Goal: Task Accomplishment & Management: Use online tool/utility

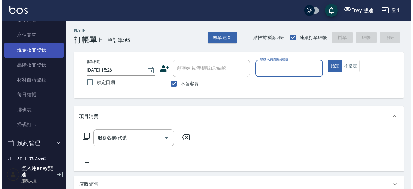
scroll to position [83, 0]
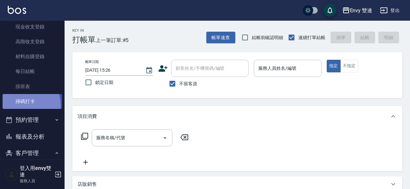
click at [16, 105] on link "掃碼打卡" at bounding box center [32, 101] width 59 height 15
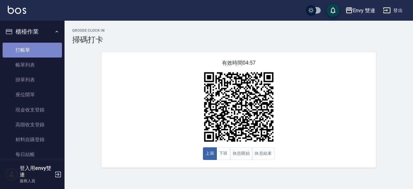
click at [39, 48] on link "打帳單" at bounding box center [32, 50] width 59 height 15
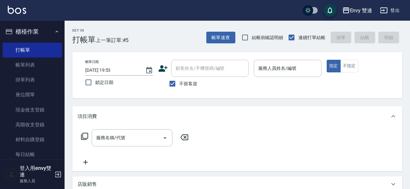
click at [164, 66] on icon at bounding box center [163, 69] width 10 height 10
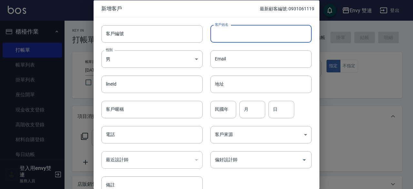
click at [255, 38] on input "客戶姓名" at bounding box center [260, 33] width 101 height 17
type input "[PERSON_NAME]"
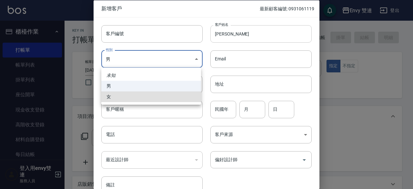
type input "[DEMOGRAPHIC_DATA]"
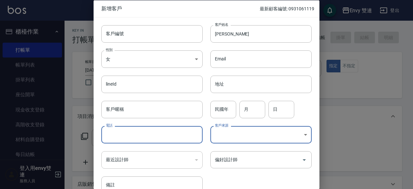
click at [184, 132] on input "電話" at bounding box center [151, 134] width 101 height 17
type input "0972960066"
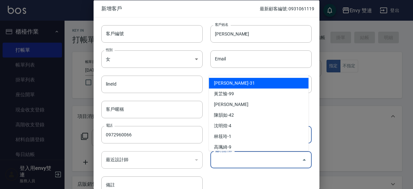
click at [260, 162] on input "偏好設計師" at bounding box center [256, 159] width 86 height 11
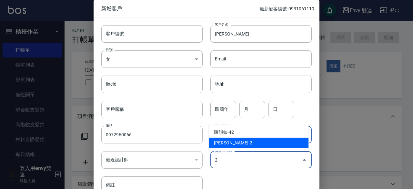
type input "[PERSON_NAME]"
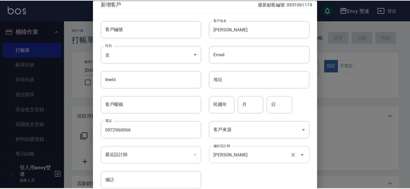
scroll to position [35, 0]
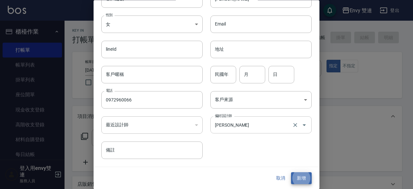
click at [291, 172] on button "新增" at bounding box center [301, 178] width 21 height 12
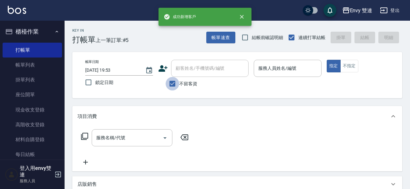
click at [169, 81] on input "不留客資" at bounding box center [173, 84] width 14 height 14
checkbox input "false"
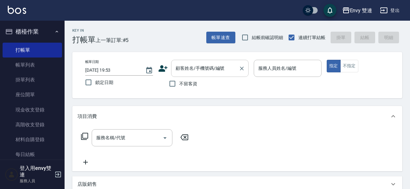
click at [196, 62] on div "顧客姓名/手機號碼/編號" at bounding box center [209, 68] width 77 height 17
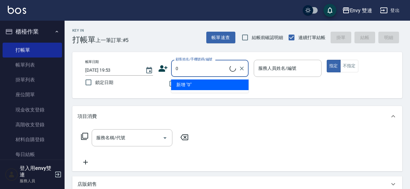
type input "[PERSON_NAME]/0972960066/"
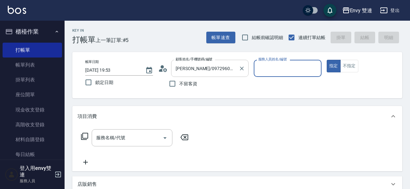
type input "Ina-2"
click at [327, 60] on button "指定" at bounding box center [334, 66] width 14 height 13
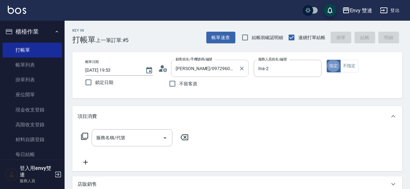
type button "true"
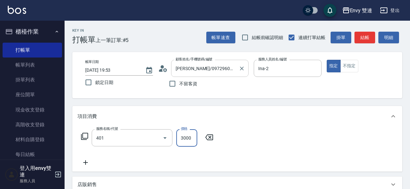
type input "染髮(401)"
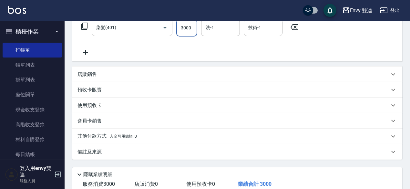
scroll to position [120, 0]
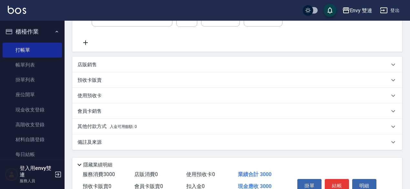
click at [179, 123] on div "其他付款方式 入金可用餘額: 0" at bounding box center [233, 126] width 312 height 7
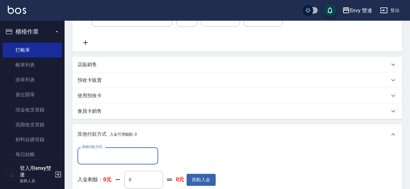
scroll to position [0, 0]
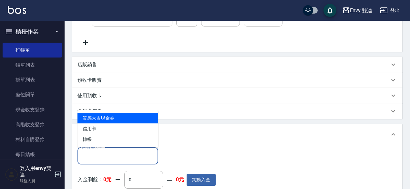
click at [129, 157] on input "其他付款方式" at bounding box center [117, 155] width 75 height 11
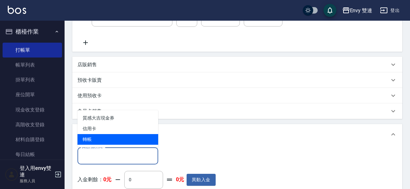
click at [140, 138] on span "轉帳" at bounding box center [117, 139] width 81 height 11
type input "轉帳"
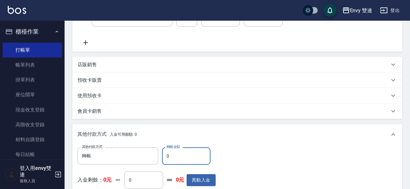
click at [185, 158] on input "0" at bounding box center [186, 155] width 48 height 17
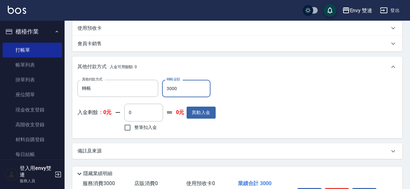
scroll to position [229, 0]
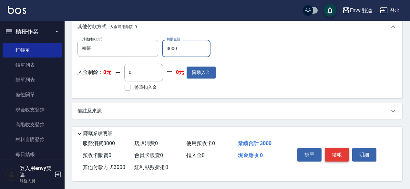
type input "3000"
click at [331, 154] on button "結帳" at bounding box center [337, 155] width 24 height 14
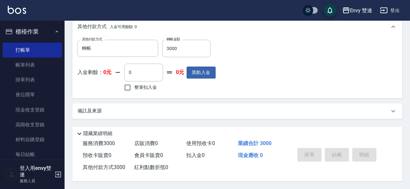
type input "[DATE] 19:54"
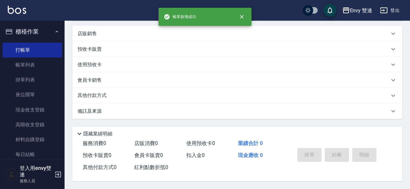
scroll to position [0, 0]
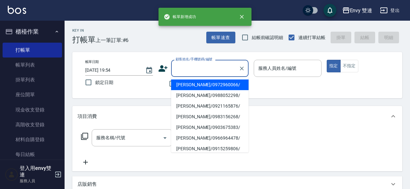
click at [196, 68] on input "顧客姓名/手機號碼/編號" at bounding box center [205, 68] width 62 height 11
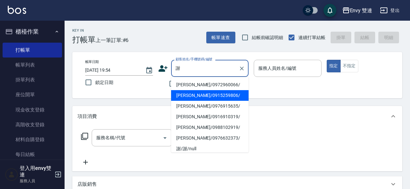
type input "[PERSON_NAME]/0915259806/"
type input "Zoe-9"
click at [327, 60] on button "指定" at bounding box center [334, 66] width 14 height 13
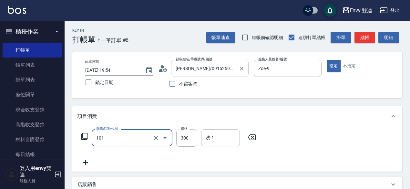
type input "洗髮(101)"
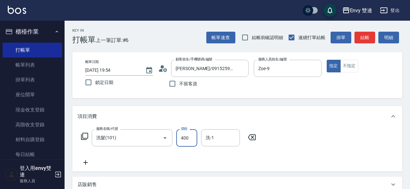
type input "400"
click at [236, 129] on div "服務名稱/代號 洗髮(101) 服務名稱/代號 價格 400 價格 洗-1 洗-1" at bounding box center [237, 149] width 330 height 45
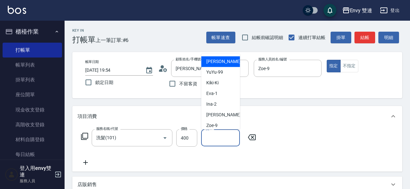
click at [227, 137] on input "洗-1" at bounding box center [220, 137] width 33 height 11
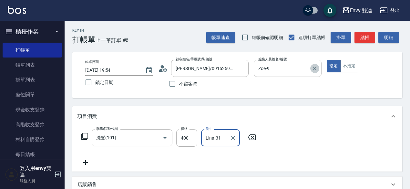
click at [317, 68] on icon "Clear" at bounding box center [314, 68] width 6 height 6
type input "Lina-31"
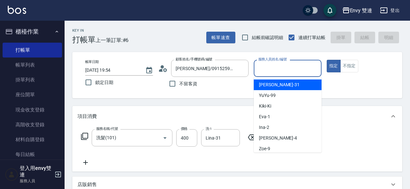
click at [292, 67] on input "服務人員姓名/編號" at bounding box center [288, 68] width 62 height 11
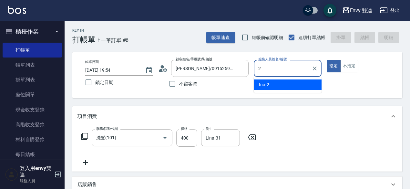
type input "Ina-2"
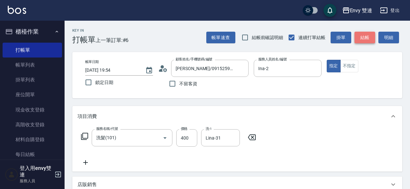
click at [371, 38] on button "結帳" at bounding box center [364, 38] width 21 height 12
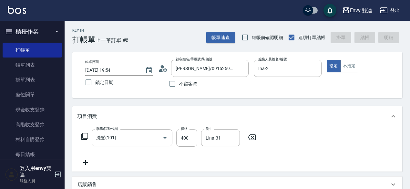
type input "[DATE] 19:55"
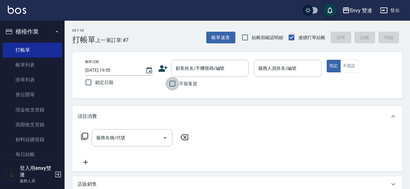
click at [169, 87] on input "不留客資" at bounding box center [173, 84] width 14 height 14
checkbox input "true"
type input "謝小姐fandy/0930618939/"
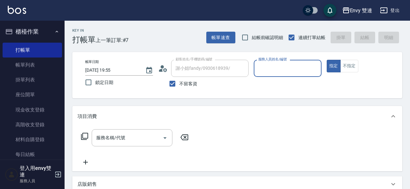
type input "Eva-1"
type input "[PERSON_NAME]/0963035143/"
type input "E"
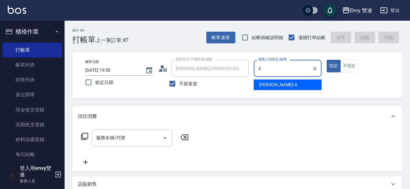
type input "[PERSON_NAME]-4"
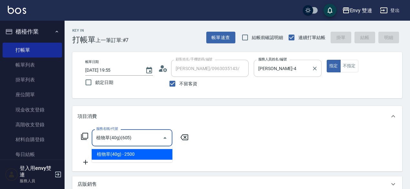
type input "植物草(40g)(605)"
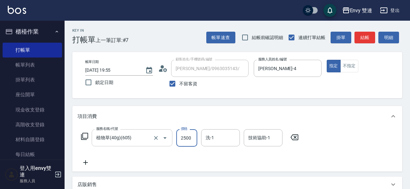
click at [160, 136] on button "Open" at bounding box center [165, 138] width 10 height 10
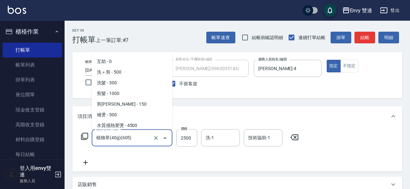
scroll to position [247, 0]
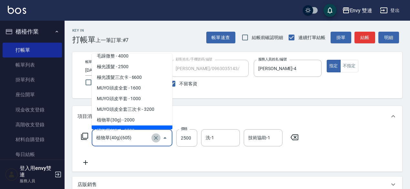
click at [156, 137] on icon "Clear" at bounding box center [156, 138] width 6 height 6
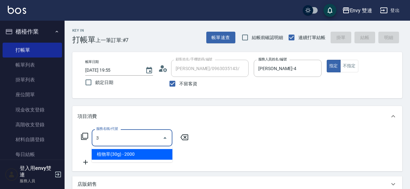
scroll to position [0, 0]
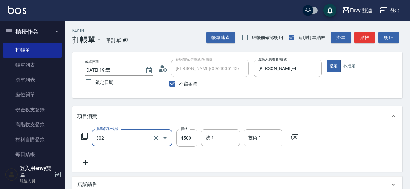
type input "水質感熱塑燙(302)"
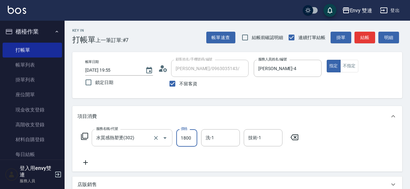
type input "1800"
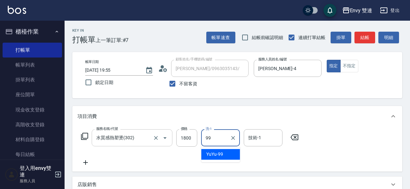
type input "YuYu-99"
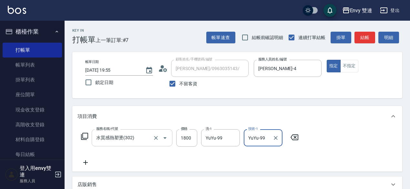
type input "YuYu-99"
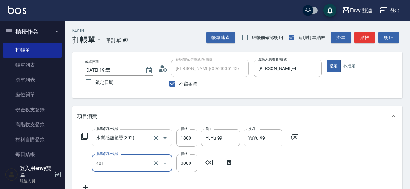
type input "染髮(401)"
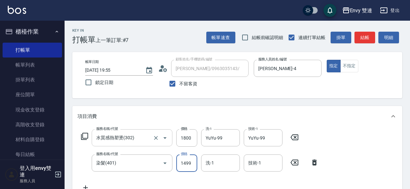
type input "1499"
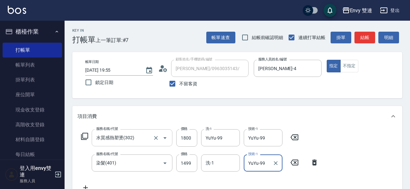
type input "YuYu-99"
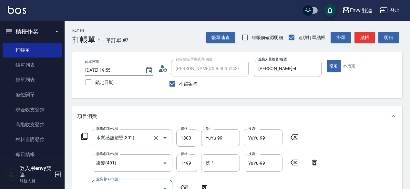
scroll to position [5, 0]
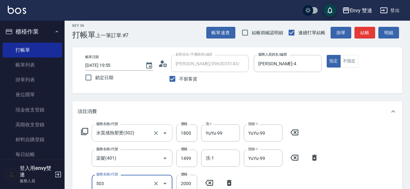
type input "日本結構二段式(503)"
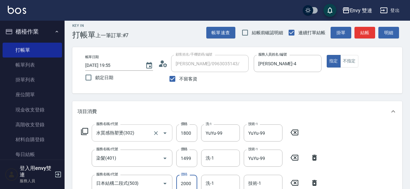
scroll to position [8, 0]
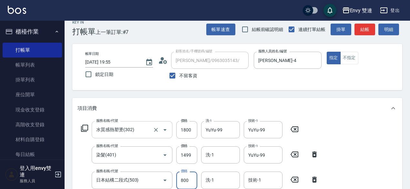
type input "800"
type input "YuYu-99"
click at [360, 31] on button "結帳" at bounding box center [364, 30] width 21 height 12
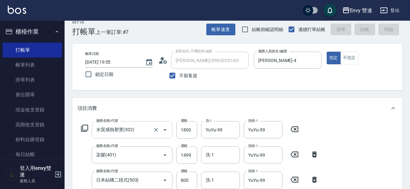
type input "[DATE] 20:00"
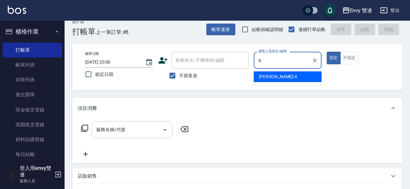
type input "[PERSON_NAME]-4"
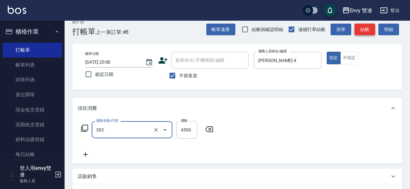
type input "水質感熱塑燙(302)"
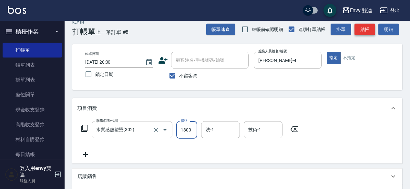
type input "1800"
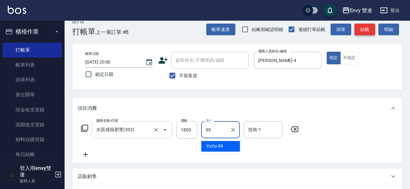
type input "YuYu-99"
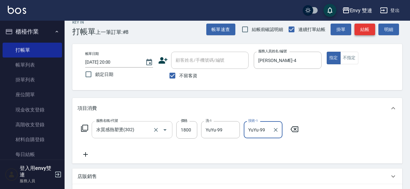
type input "YuYu-99"
click at [360, 31] on button "結帳" at bounding box center [364, 30] width 21 height 12
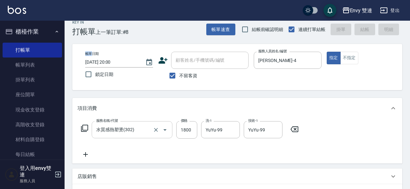
click at [360, 31] on div "帳單速查 結帳前確認明細 連續打單結帳 掛單 結帳 明細" at bounding box center [304, 30] width 196 height 14
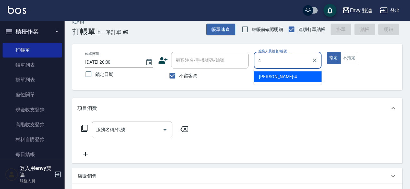
type input "[PERSON_NAME]-4"
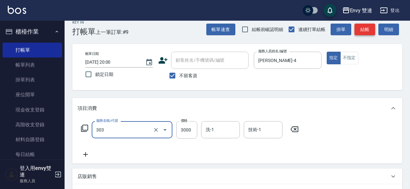
type input "冷塑燙 (303)"
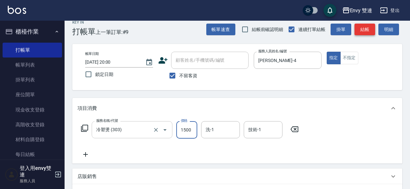
type input "1500"
type input "9"
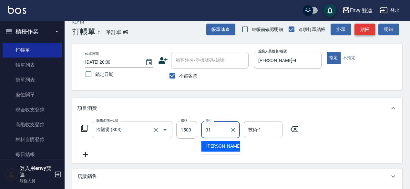
type input "Lina-31"
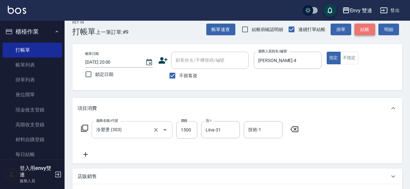
click at [360, 31] on button "結帳" at bounding box center [364, 30] width 21 height 12
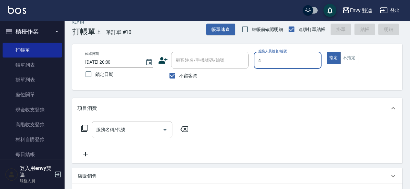
type input "[PERSON_NAME]-4"
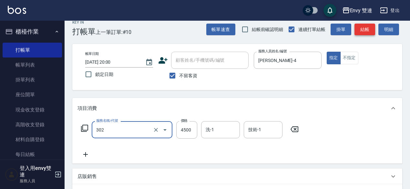
type input "水質感熱塑燙(302)"
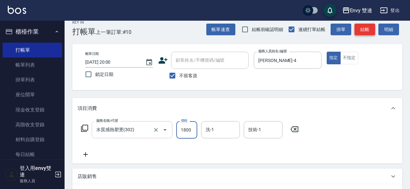
type input "1800"
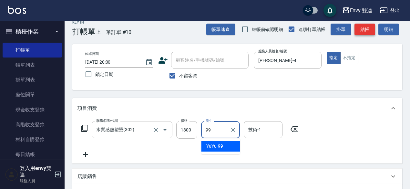
type input "YuYu-99"
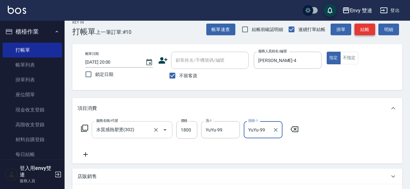
type input "YuYu-99"
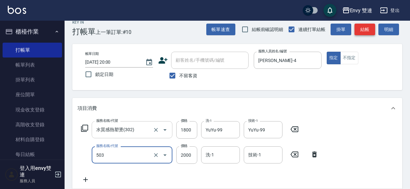
type input "日本結構二段式(503)"
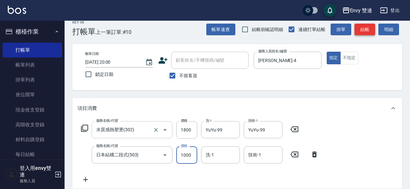
type input "1000"
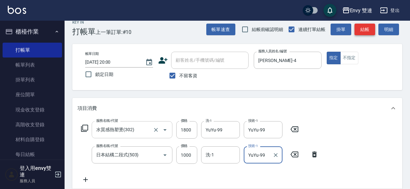
type input "YuYu-99"
click at [368, 26] on button "結帳" at bounding box center [364, 30] width 21 height 12
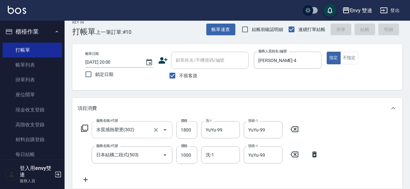
type input "[DATE] 20:01"
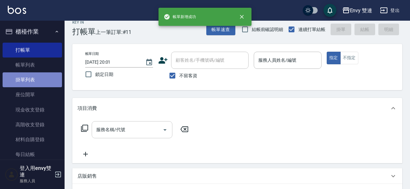
click at [35, 80] on link "掛單列表" at bounding box center [32, 79] width 59 height 15
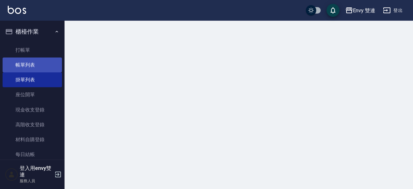
click at [32, 68] on link "帳單列表" at bounding box center [32, 64] width 59 height 15
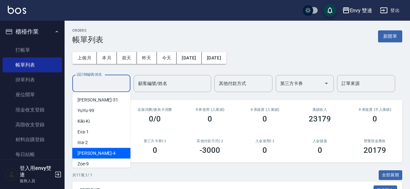
drag, startPoint x: 95, startPoint y: 78, endPoint x: 103, endPoint y: 153, distance: 75.4
click at [103, 153] on div "[PERSON_NAME] -4" at bounding box center [101, 153] width 58 height 11
type input "[PERSON_NAME]-4"
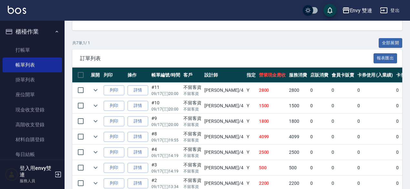
scroll to position [163, 0]
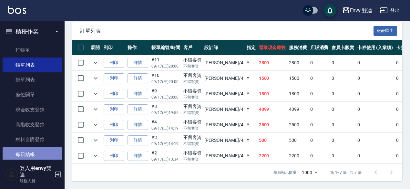
click at [38, 153] on link "每日結帳" at bounding box center [32, 154] width 59 height 15
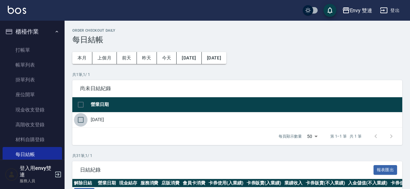
click at [79, 120] on input "checkbox" at bounding box center [81, 120] width 14 height 14
checkbox input "true"
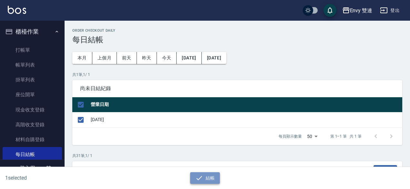
click at [197, 176] on icon "button" at bounding box center [199, 178] width 8 height 8
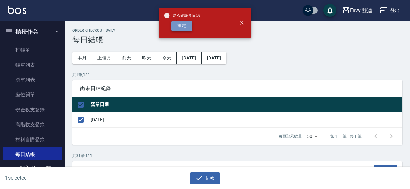
click at [178, 26] on button "確定" at bounding box center [181, 26] width 21 height 10
checkbox input "false"
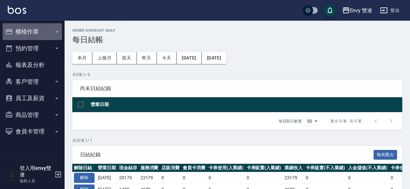
click at [37, 33] on button "櫃檯作業" at bounding box center [32, 31] width 59 height 17
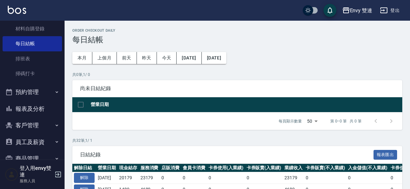
scroll to position [112, 0]
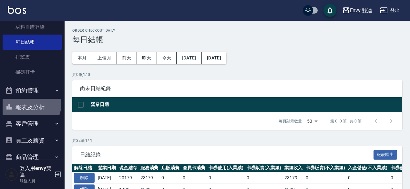
click at [30, 104] on button "報表及分析" at bounding box center [32, 107] width 59 height 17
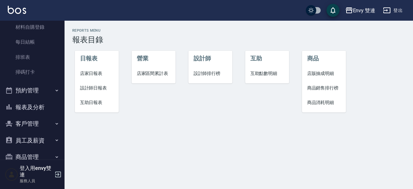
click at [93, 73] on span "店家日報表" at bounding box center [97, 73] width 34 height 7
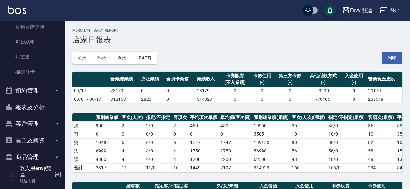
scroll to position [164, 0]
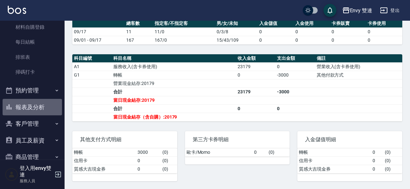
click at [37, 104] on button "報表及分析" at bounding box center [32, 107] width 59 height 17
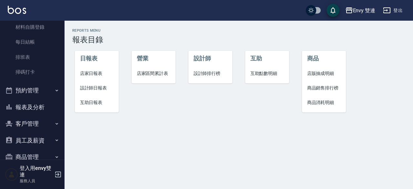
click at [101, 86] on span "設計師日報表" at bounding box center [97, 88] width 34 height 7
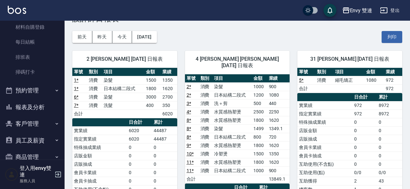
scroll to position [18, 0]
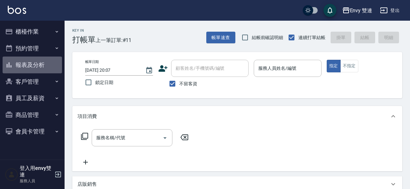
click at [35, 60] on button "報表及分析" at bounding box center [32, 64] width 59 height 17
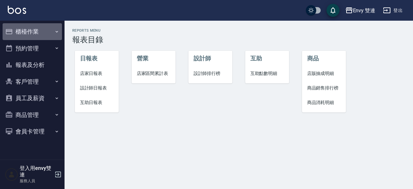
click at [40, 31] on button "櫃檯作業" at bounding box center [32, 31] width 59 height 17
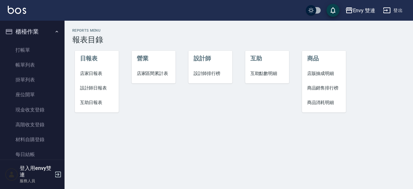
scroll to position [142, 0]
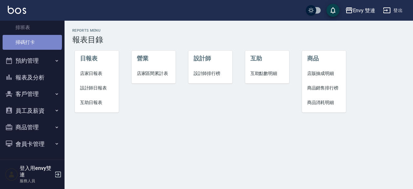
click at [32, 40] on link "掃碼打卡" at bounding box center [32, 42] width 59 height 15
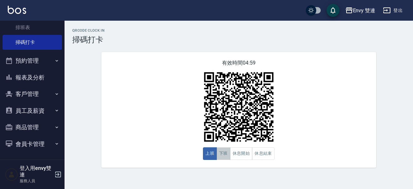
click at [225, 153] on button "下班" at bounding box center [224, 153] width 14 height 13
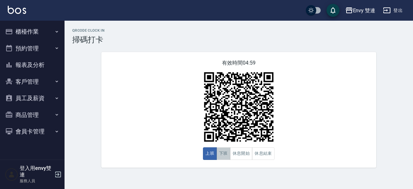
click at [221, 154] on button "下班" at bounding box center [224, 153] width 14 height 13
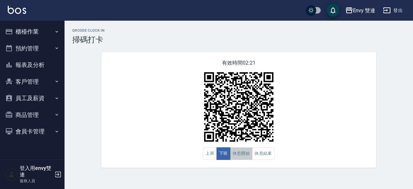
click at [241, 153] on button "休息開始" at bounding box center [241, 153] width 23 height 13
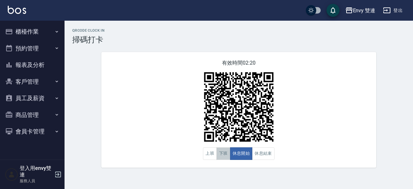
click at [221, 155] on button "下班" at bounding box center [224, 153] width 14 height 13
